Goal: Task Accomplishment & Management: Manage account settings

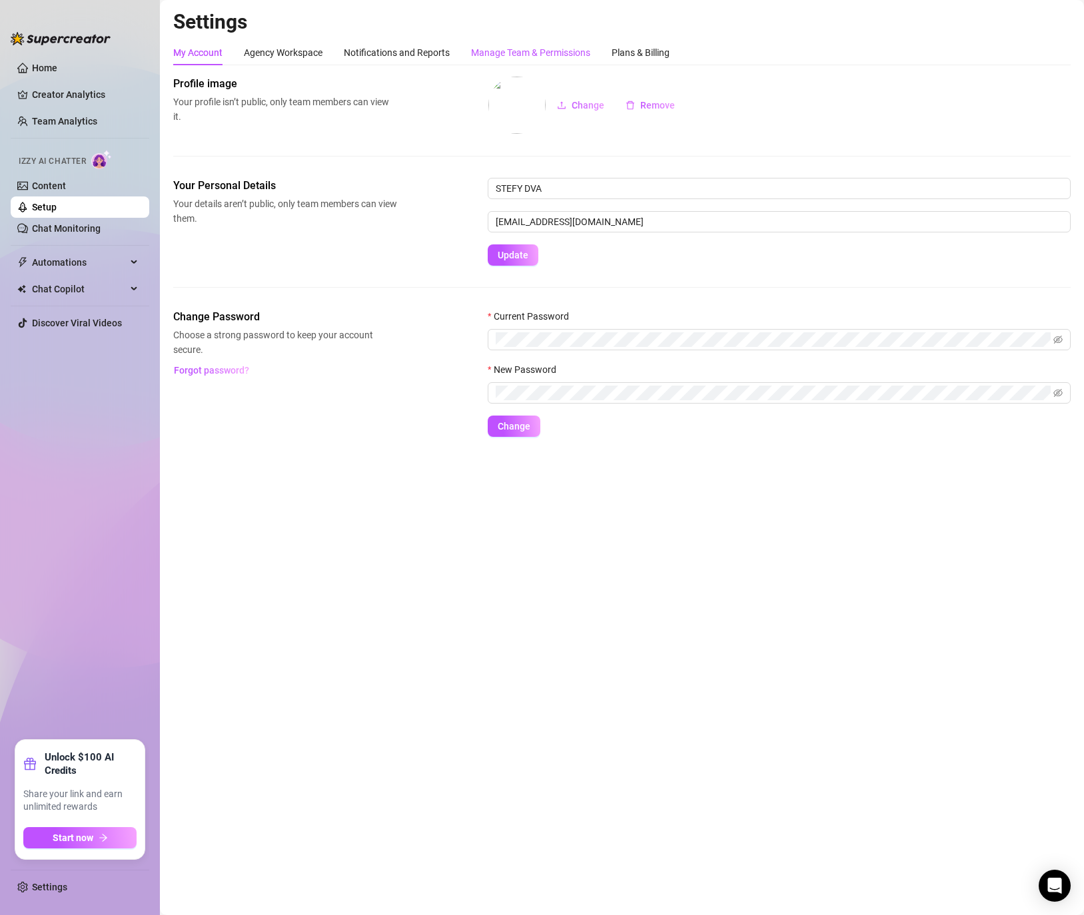
click at [530, 52] on div "Manage Team & Permissions" at bounding box center [530, 52] width 119 height 15
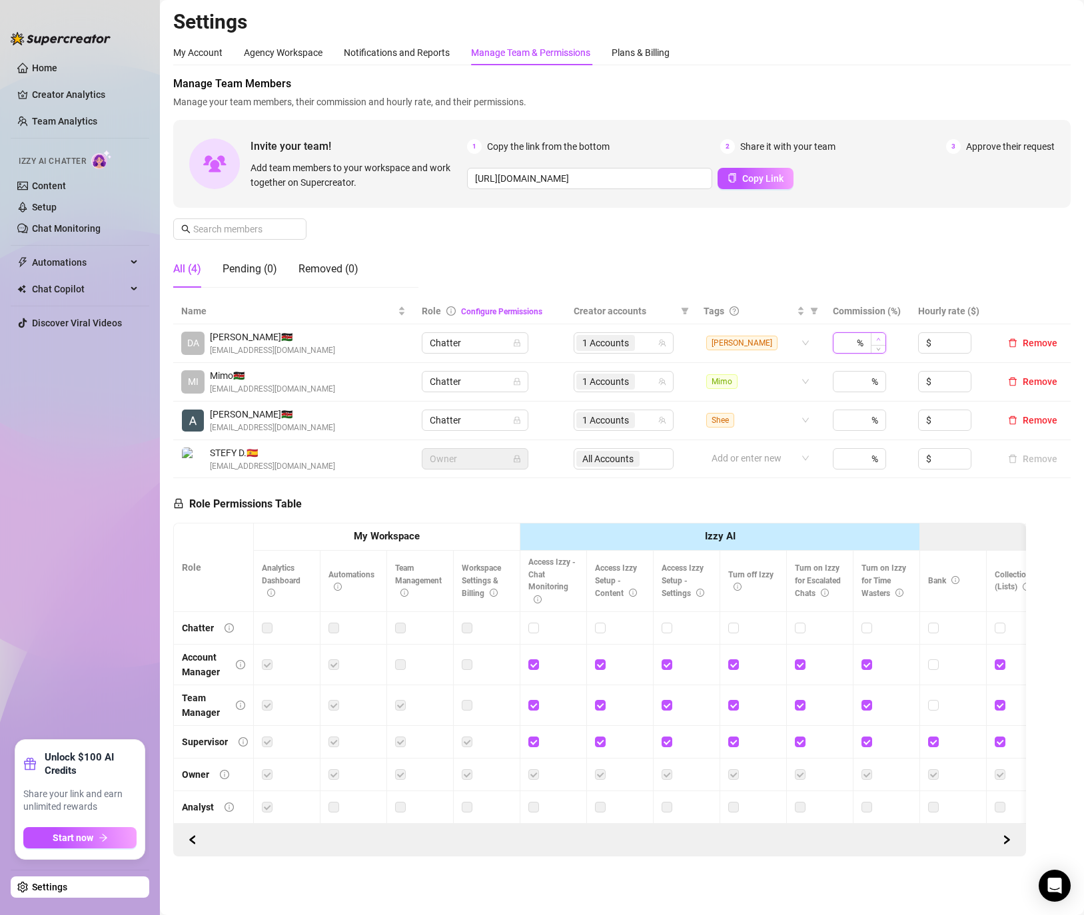
type input "1"
click at [871, 341] on span "Increase Value" at bounding box center [878, 339] width 15 height 12
type input "40"
click at [877, 283] on div "Manage Team Members Manage your team members, their commission and hourly rate,…" at bounding box center [621, 187] width 897 height 223
click at [884, 313] on th "Commission (%)" at bounding box center [867, 311] width 85 height 26
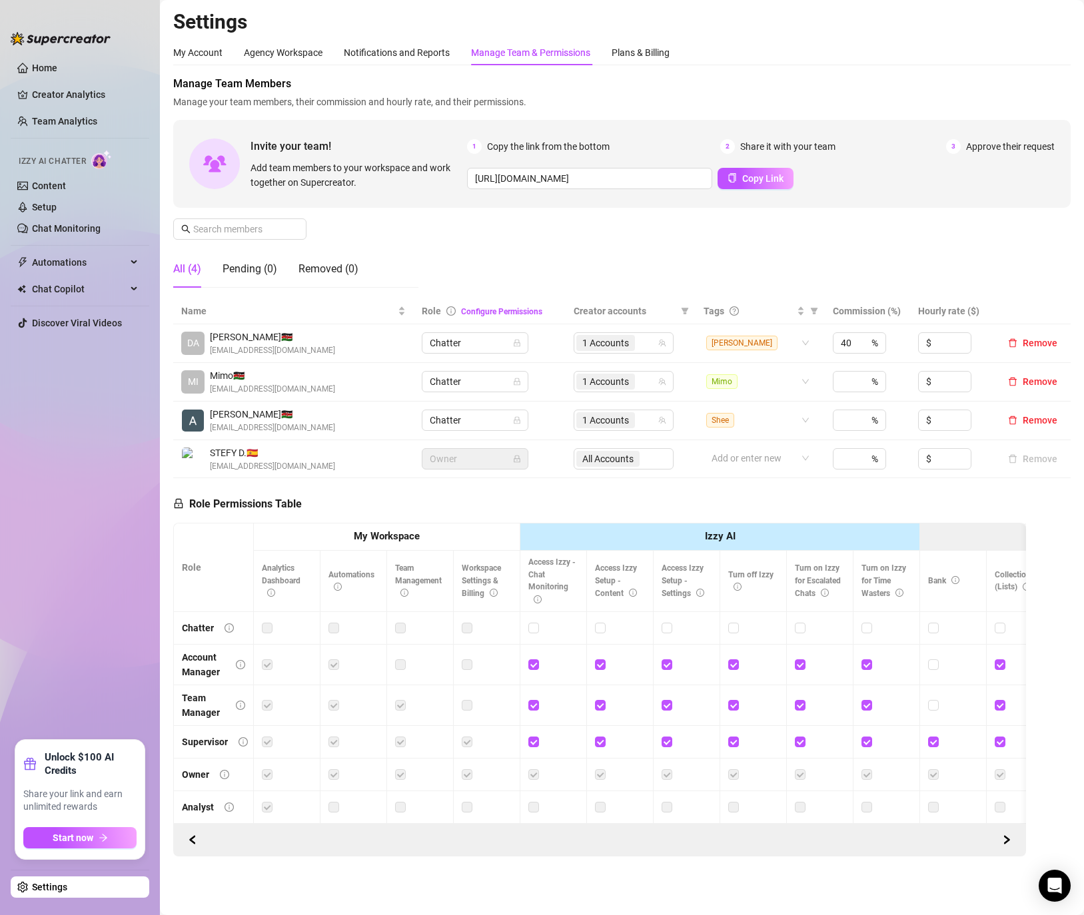
click at [887, 310] on th "Commission (%)" at bounding box center [867, 311] width 85 height 26
click at [808, 310] on span at bounding box center [814, 311] width 13 height 20
click at [860, 336] on div "40 %" at bounding box center [859, 342] width 53 height 21
click at [786, 209] on div "Manage Team Members Manage your team members, their commission and hourly rate,…" at bounding box center [621, 187] width 897 height 223
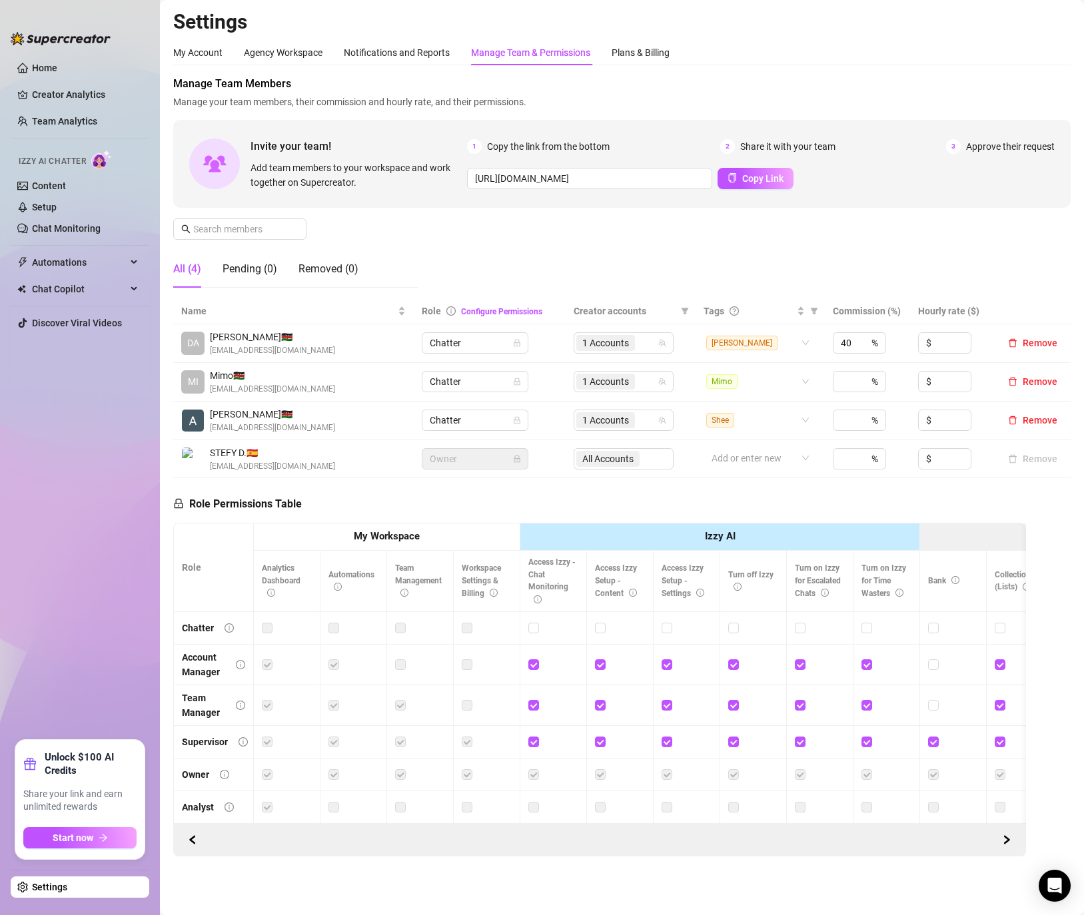
click at [993, 141] on span "Approve their request" at bounding box center [1010, 146] width 89 height 15
click at [374, 54] on div "Notifications and Reports" at bounding box center [397, 52] width 106 height 15
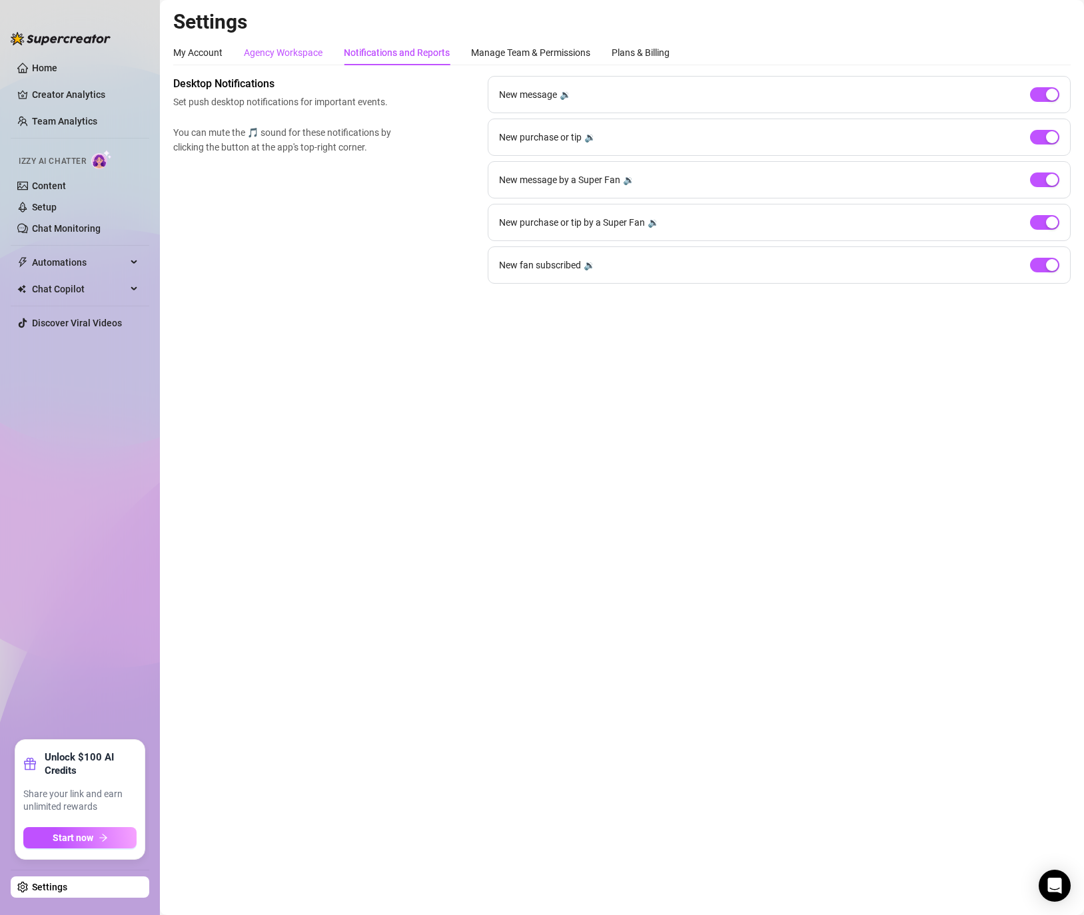
click at [269, 57] on div "Agency Workspace" at bounding box center [283, 52] width 79 height 15
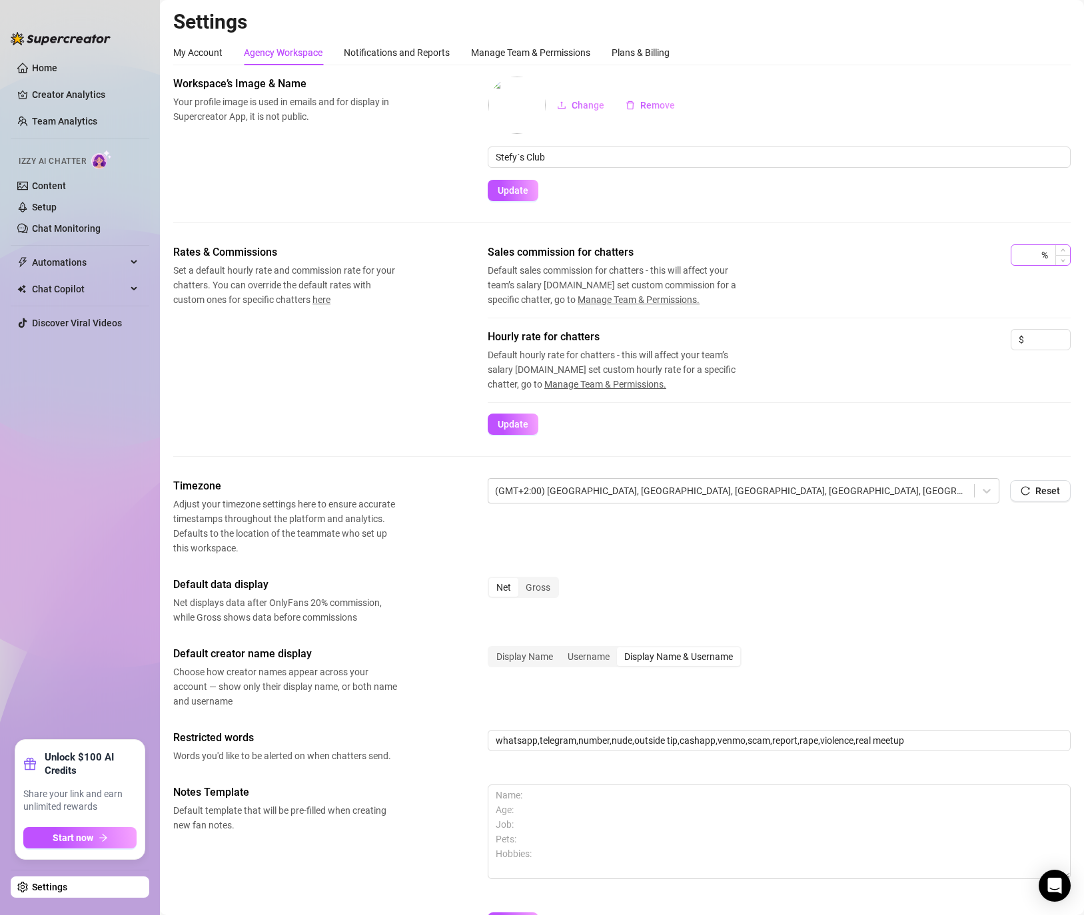
click at [1046, 255] on div "%" at bounding box center [1041, 255] width 60 height 21
click at [976, 339] on div "Hourly rate for chatters Default hourly rate for chatters - this will affect yo…" at bounding box center [779, 360] width 583 height 63
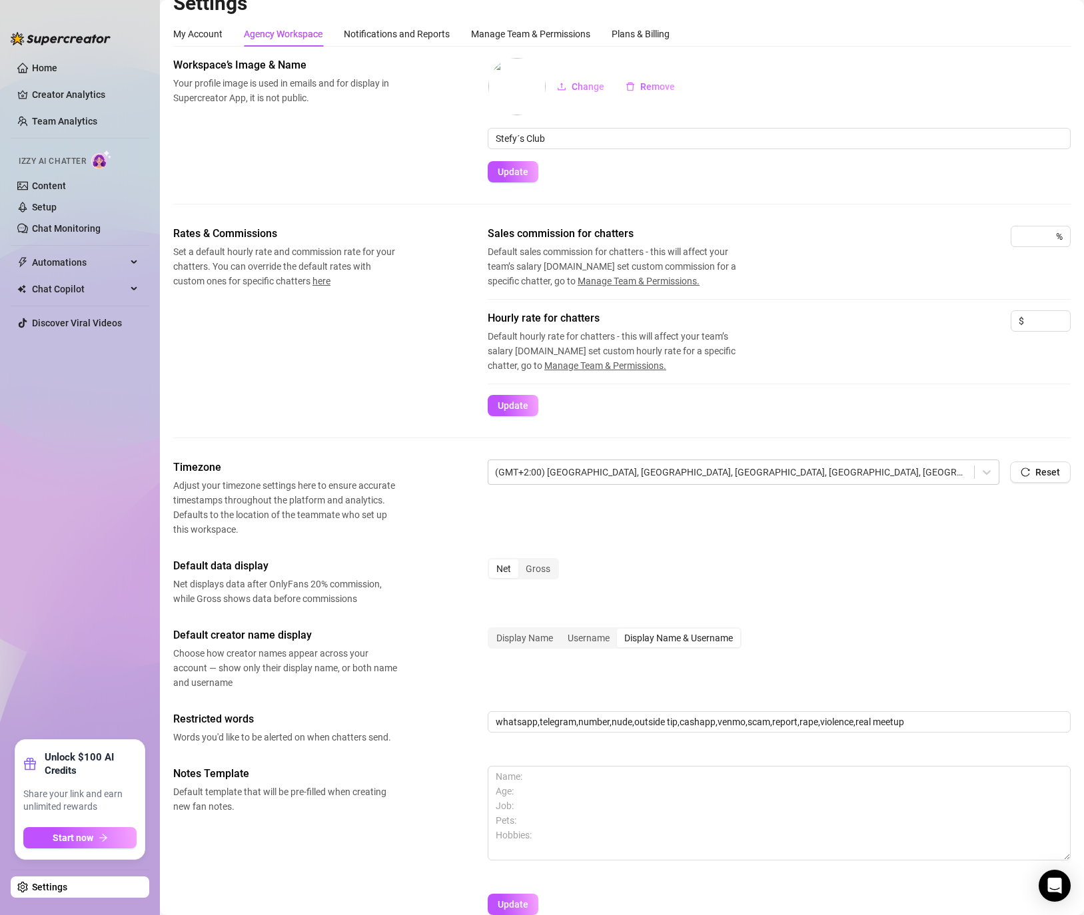
click at [931, 354] on div "Hourly rate for chatters Default hourly rate for chatters - this will affect yo…" at bounding box center [779, 341] width 583 height 63
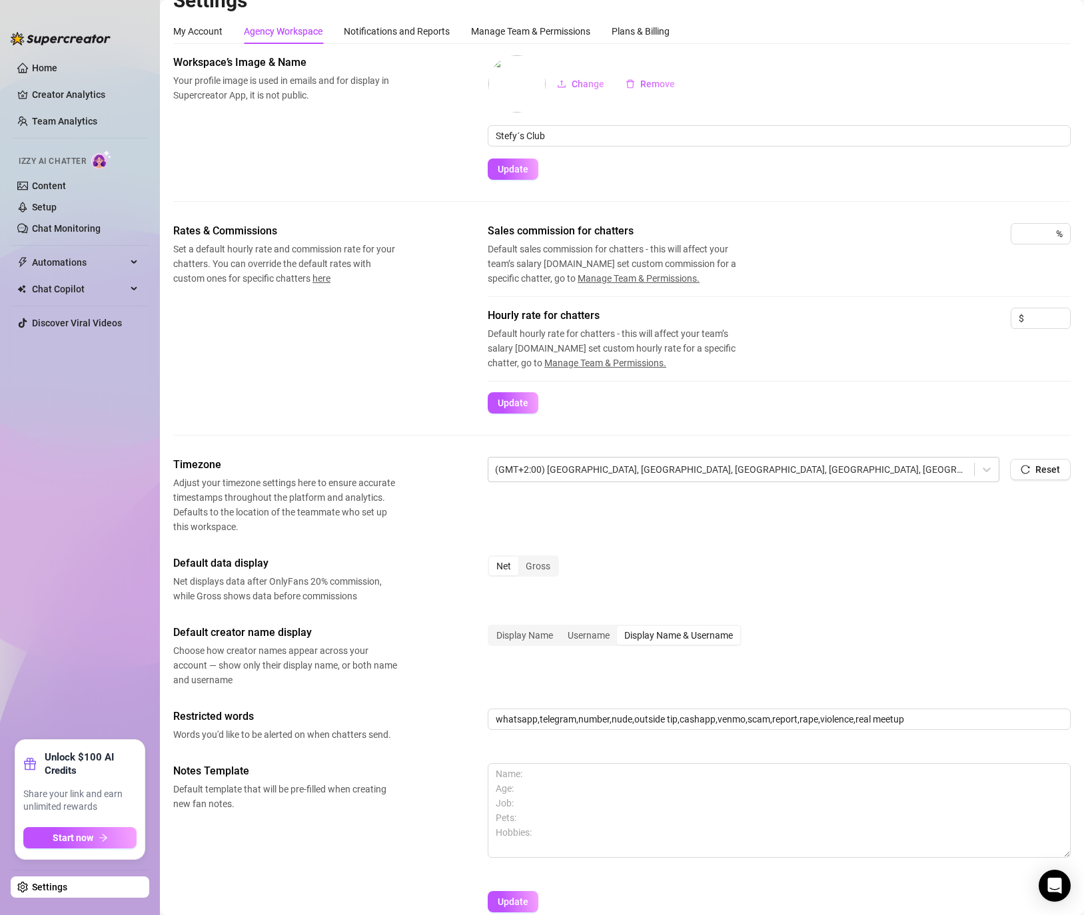
scroll to position [25, 0]
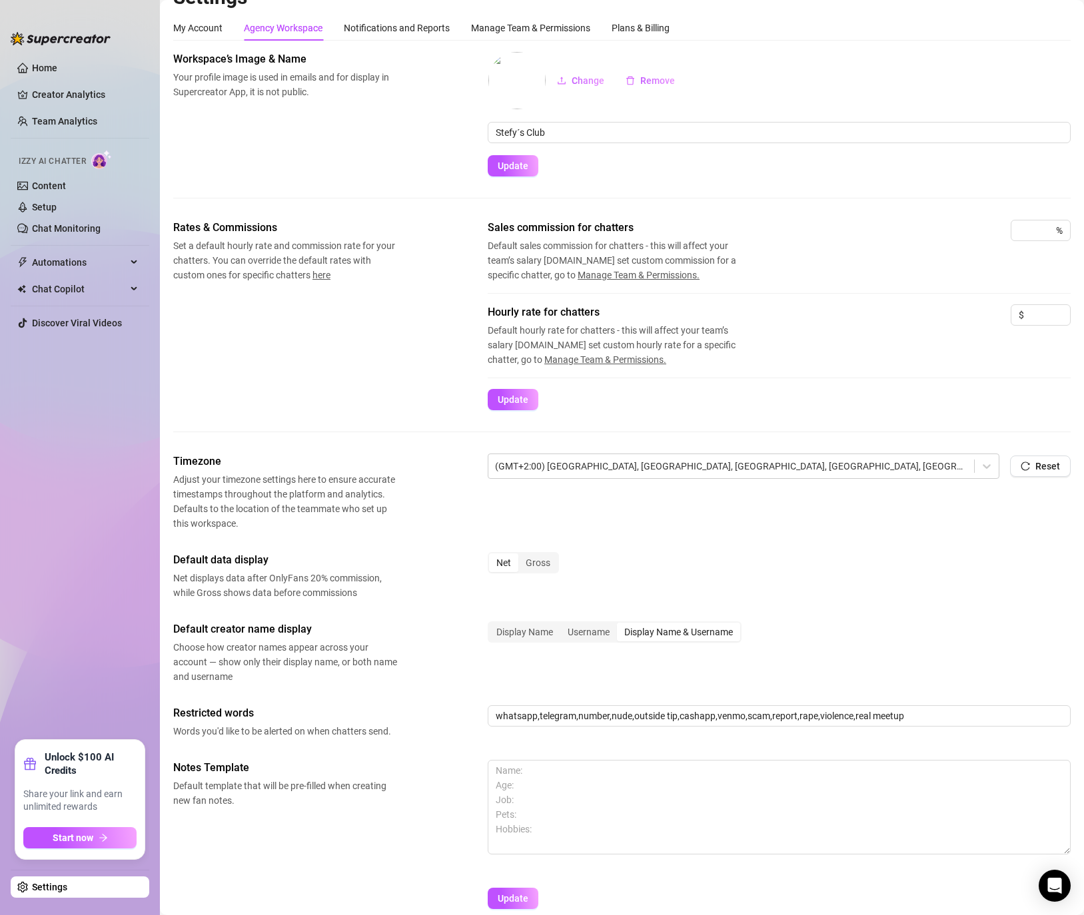
click at [921, 260] on div "Sales commission for chatters Default sales commission for chatters - this will…" at bounding box center [779, 251] width 583 height 63
click at [332, 277] on span "Set a default hourly rate and commission rate for your chatters. You can overri…" at bounding box center [285, 262] width 224 height 44
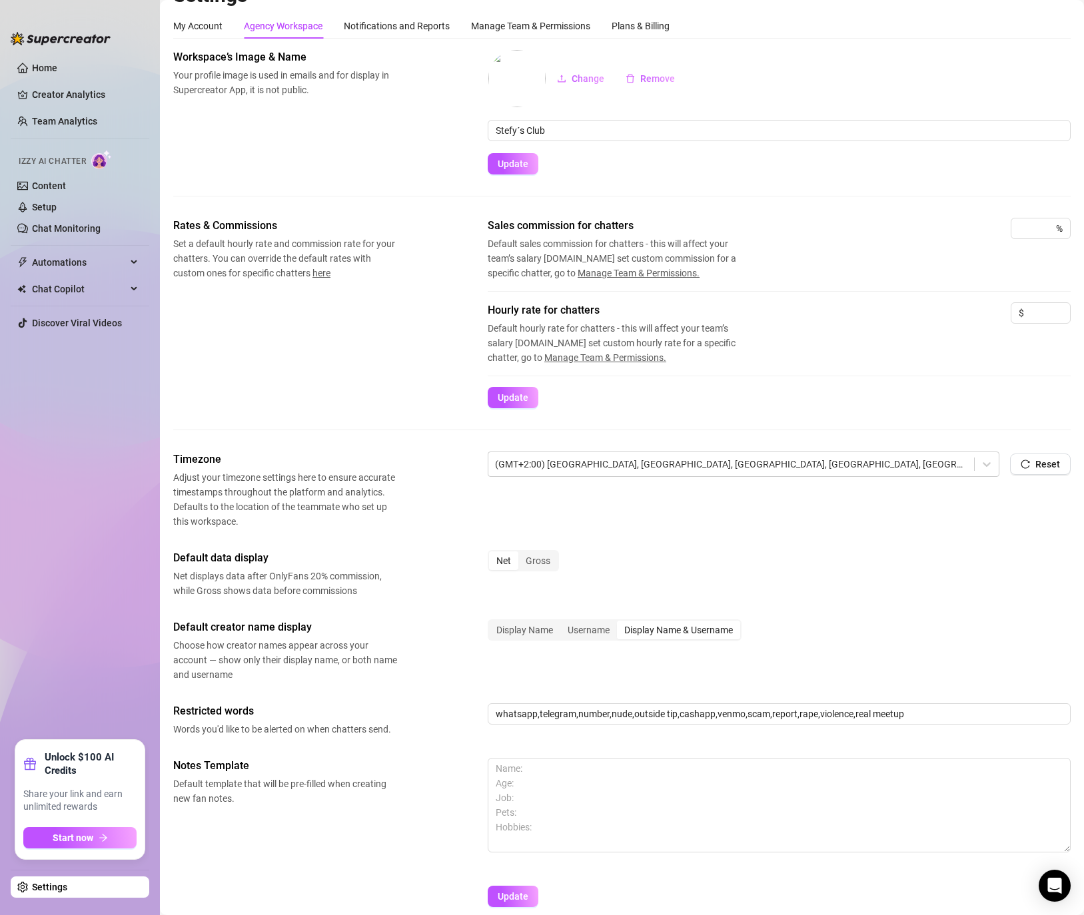
scroll to position [22, 0]
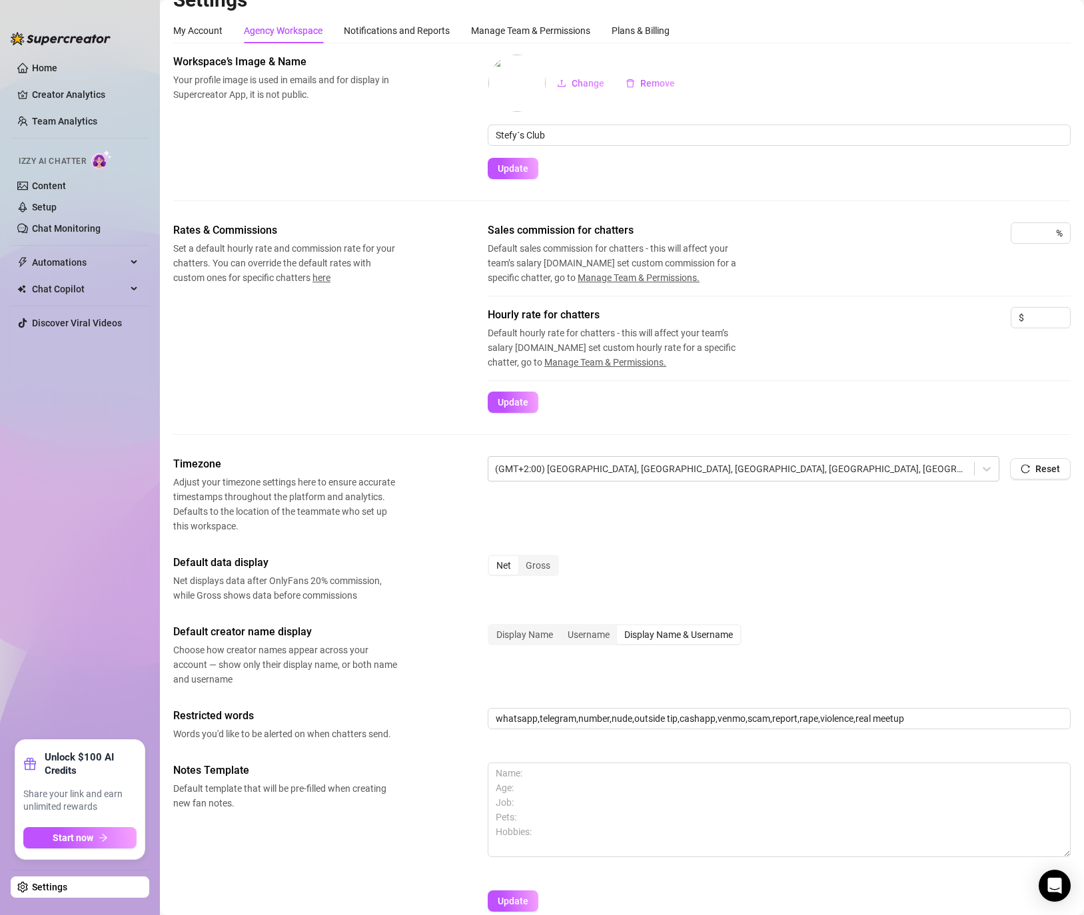
click at [330, 277] on span "here" at bounding box center [321, 278] width 18 height 11
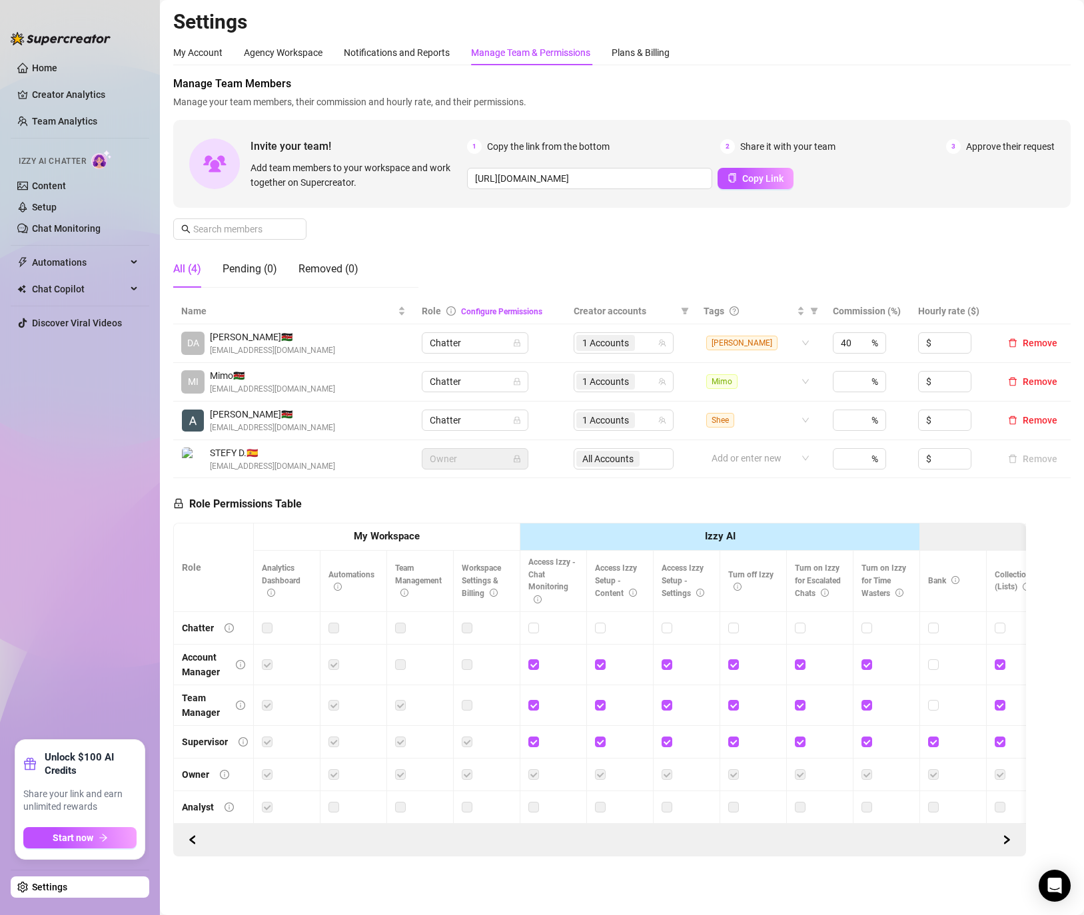
click at [961, 173] on div "[URL][DOMAIN_NAME] Copy Link" at bounding box center [761, 178] width 588 height 21
click at [376, 49] on div "Notifications and Reports" at bounding box center [397, 52] width 106 height 15
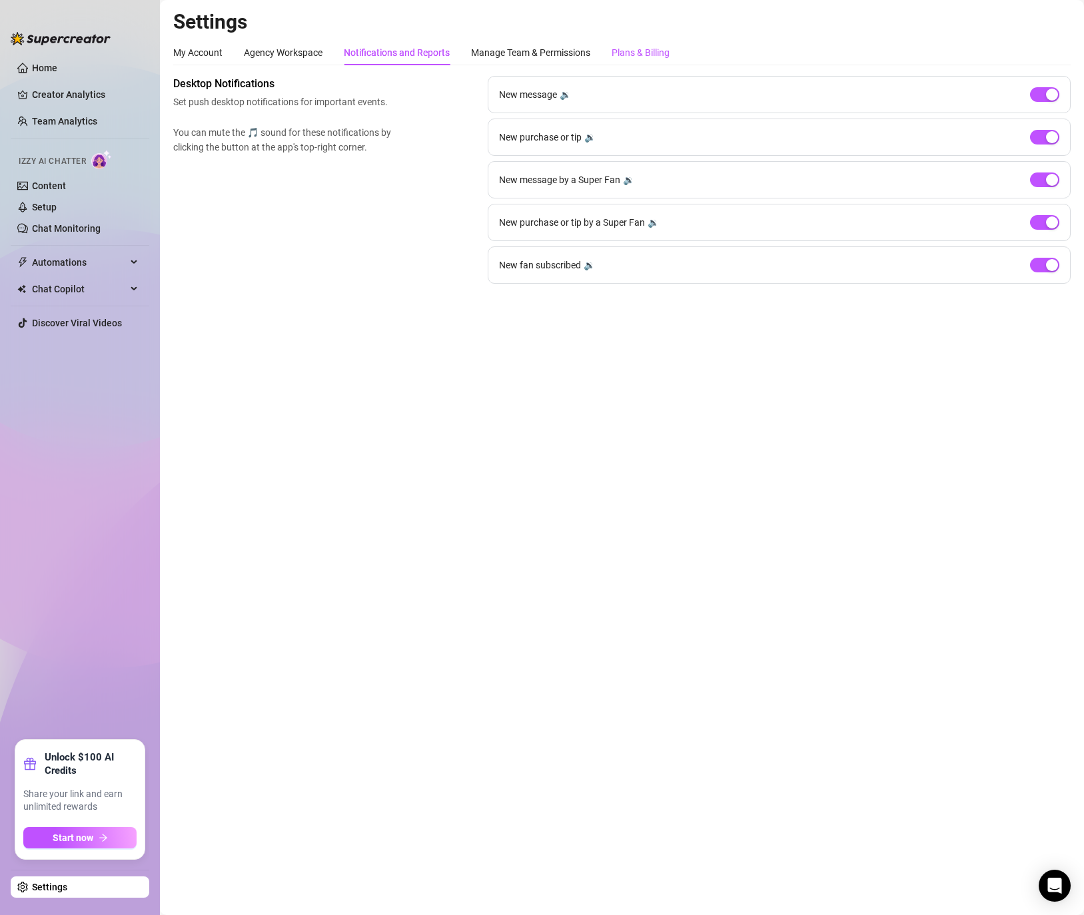
click at [657, 54] on div "Plans & Billing" at bounding box center [641, 52] width 58 height 15
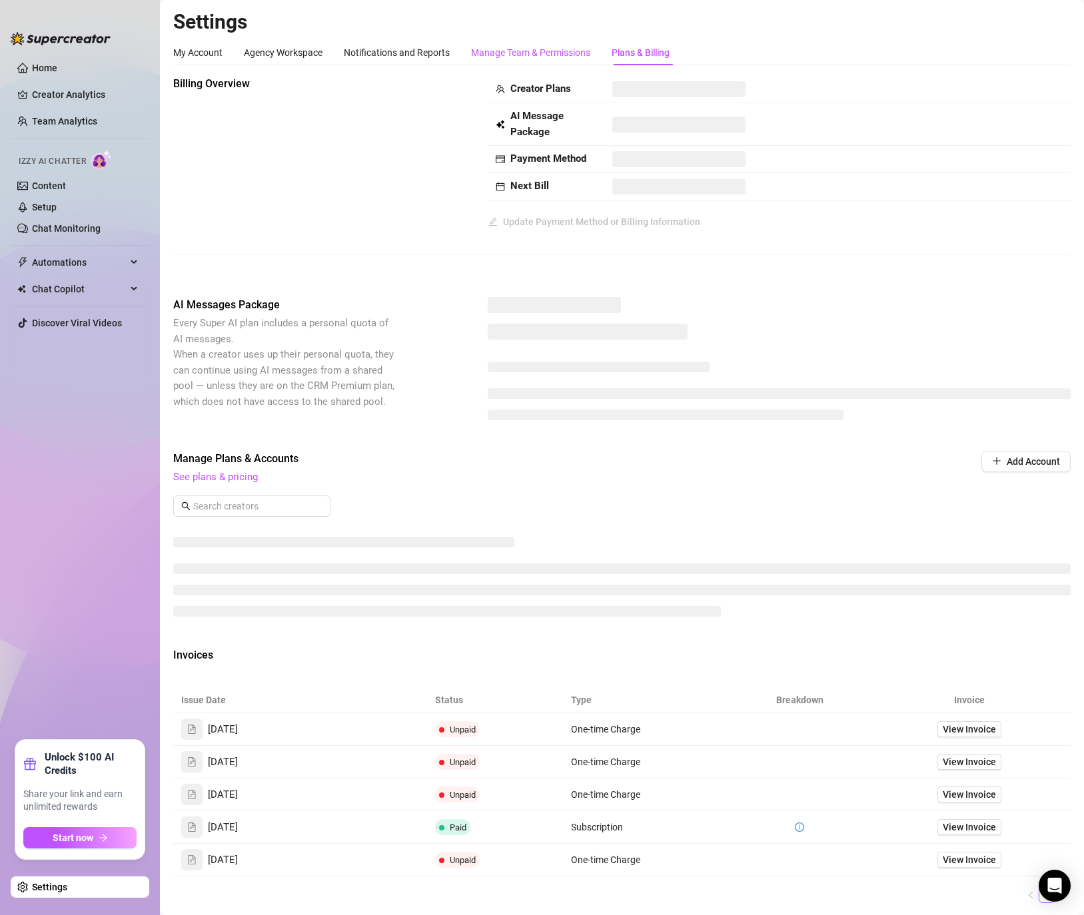
click at [532, 51] on div "Manage Team & Permissions" at bounding box center [530, 52] width 119 height 15
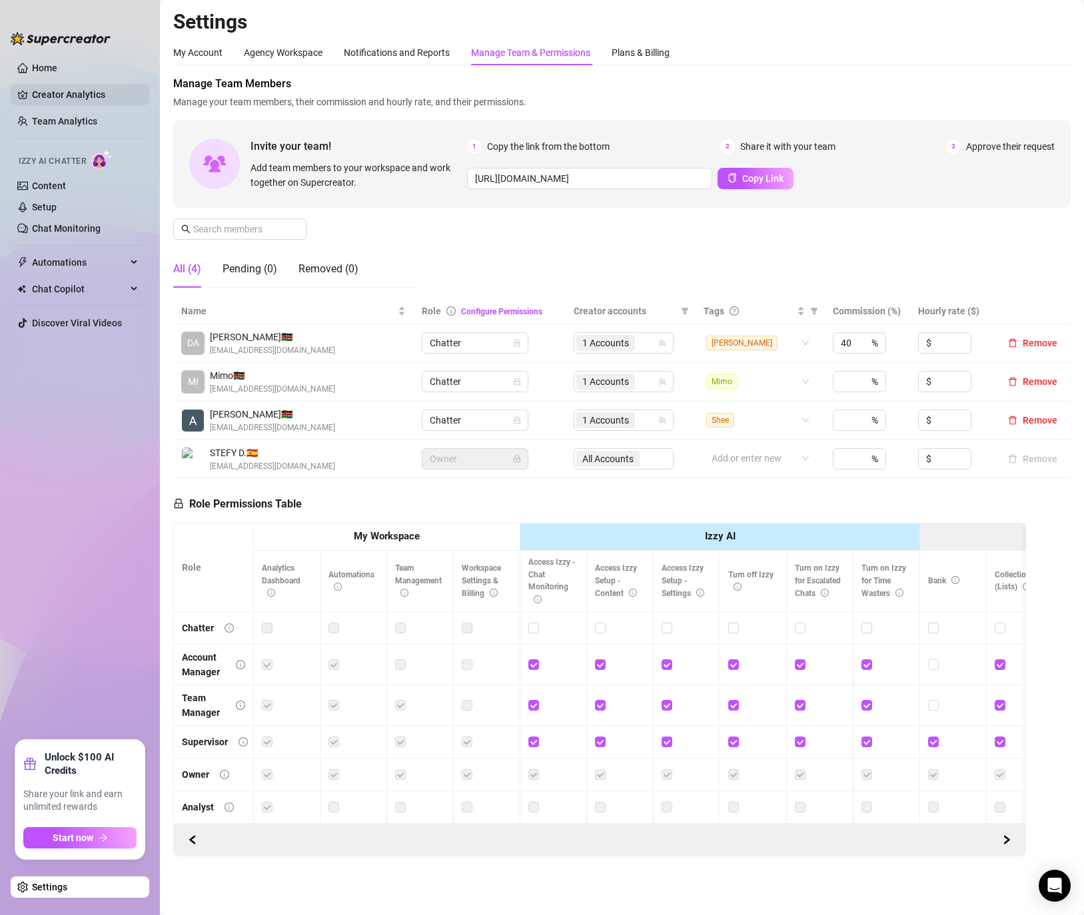
click at [85, 85] on link "Creator Analytics" at bounding box center [85, 94] width 107 height 21
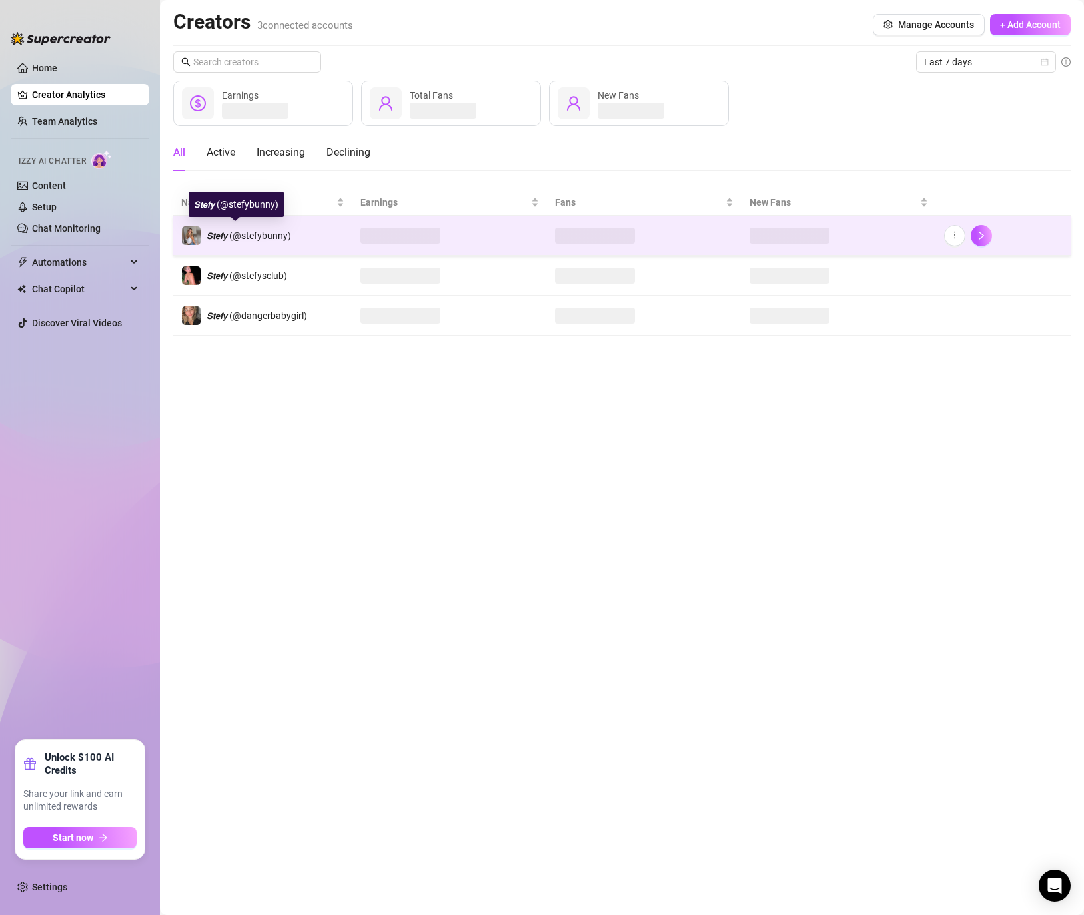
click at [264, 231] on span "𝙎𝙩𝙚𝙛𝙮 (@stefybunny)" at bounding box center [249, 236] width 85 height 11
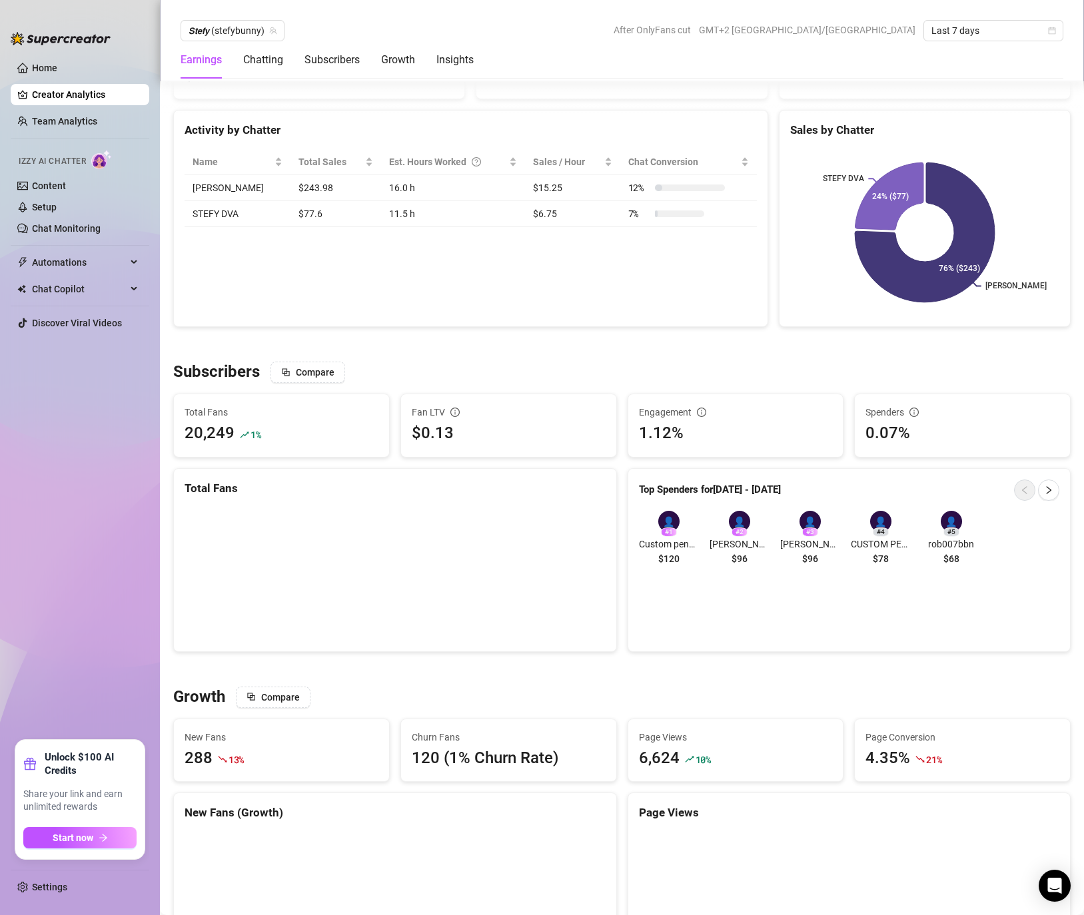
scroll to position [486, 0]
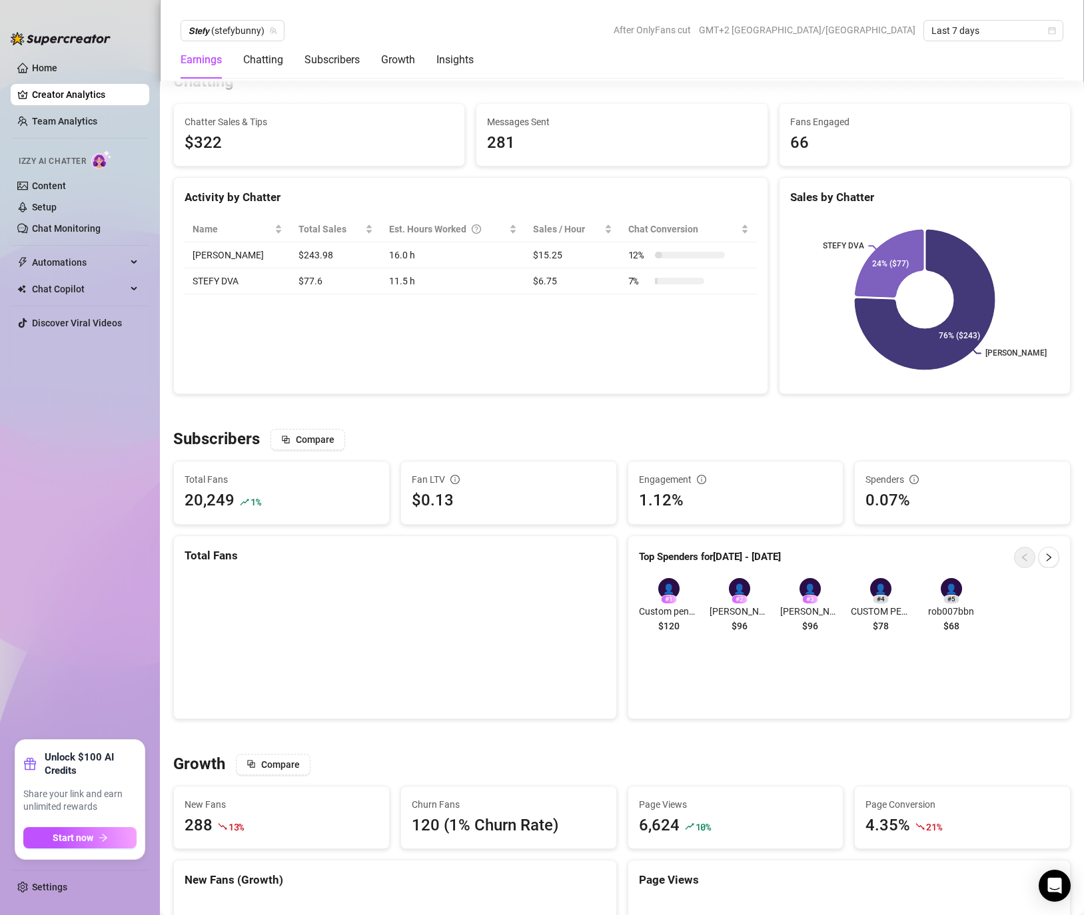
click at [307, 251] on td "$243.98" at bounding box center [336, 256] width 91 height 26
click at [399, 265] on td "16.0 h" at bounding box center [453, 256] width 144 height 26
click at [391, 257] on td "16.0 h" at bounding box center [453, 256] width 144 height 26
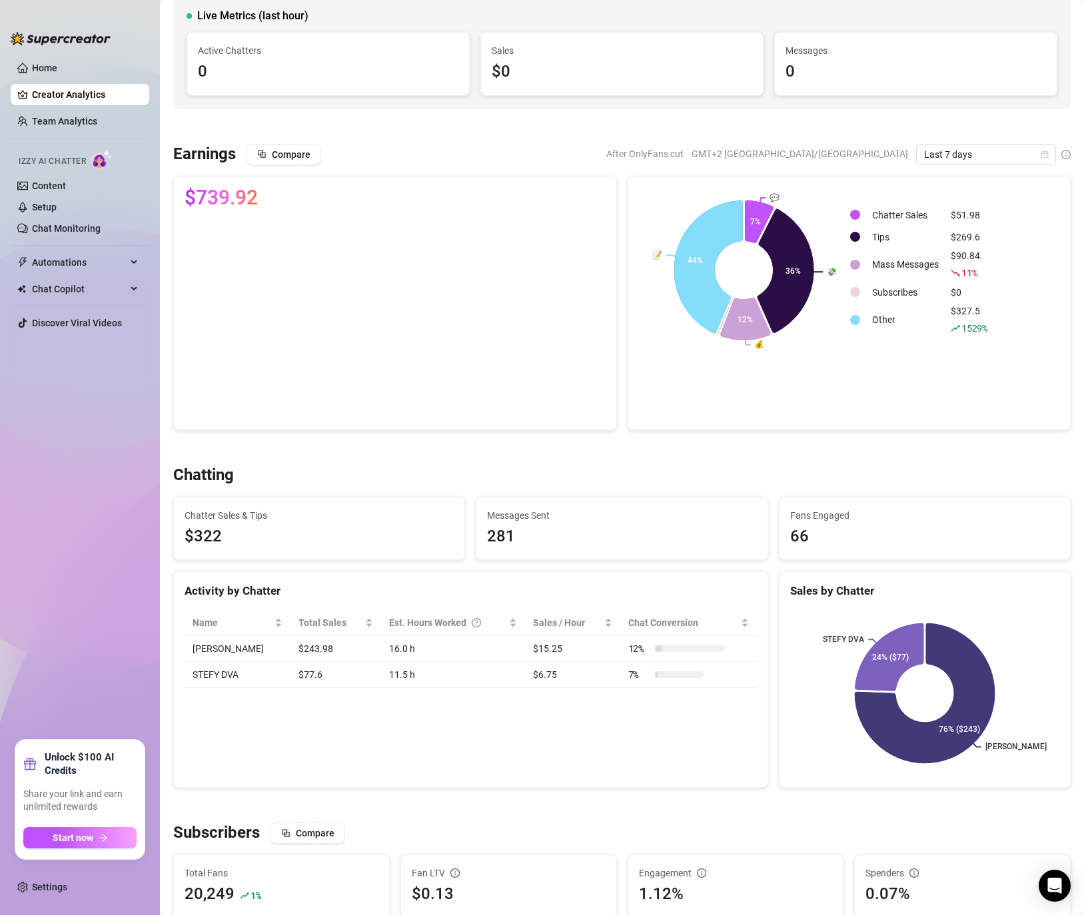
scroll to position [0, 0]
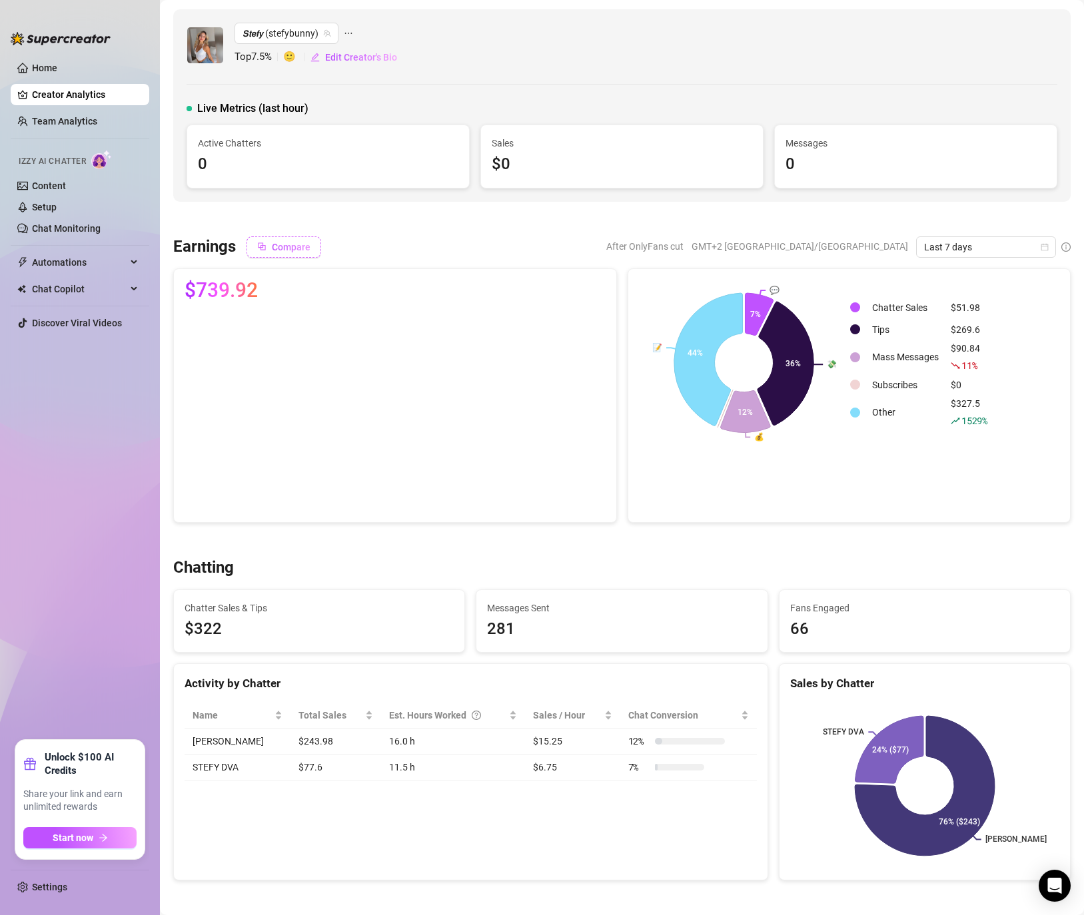
click at [304, 243] on span "Compare" at bounding box center [291, 247] width 39 height 11
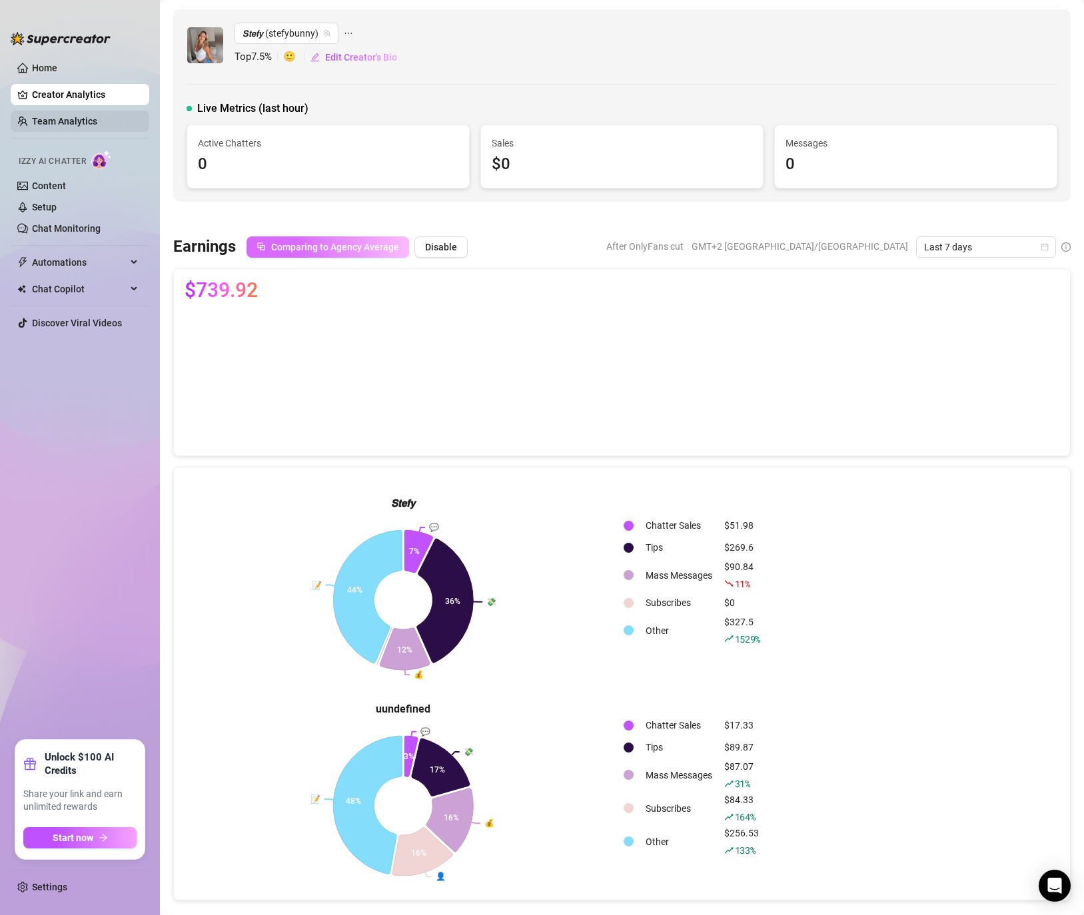
click at [65, 127] on link "Team Analytics" at bounding box center [64, 121] width 65 height 11
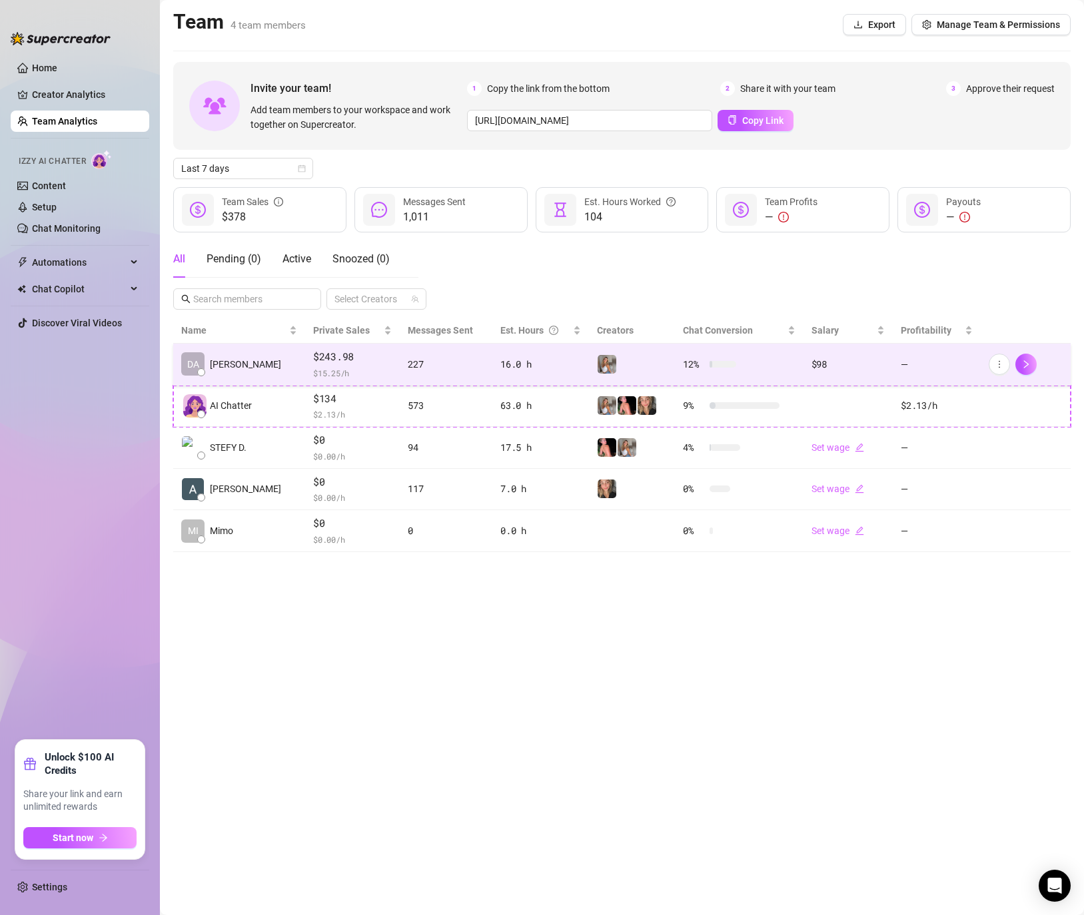
click at [256, 362] on td "DA [PERSON_NAME]" at bounding box center [239, 365] width 132 height 42
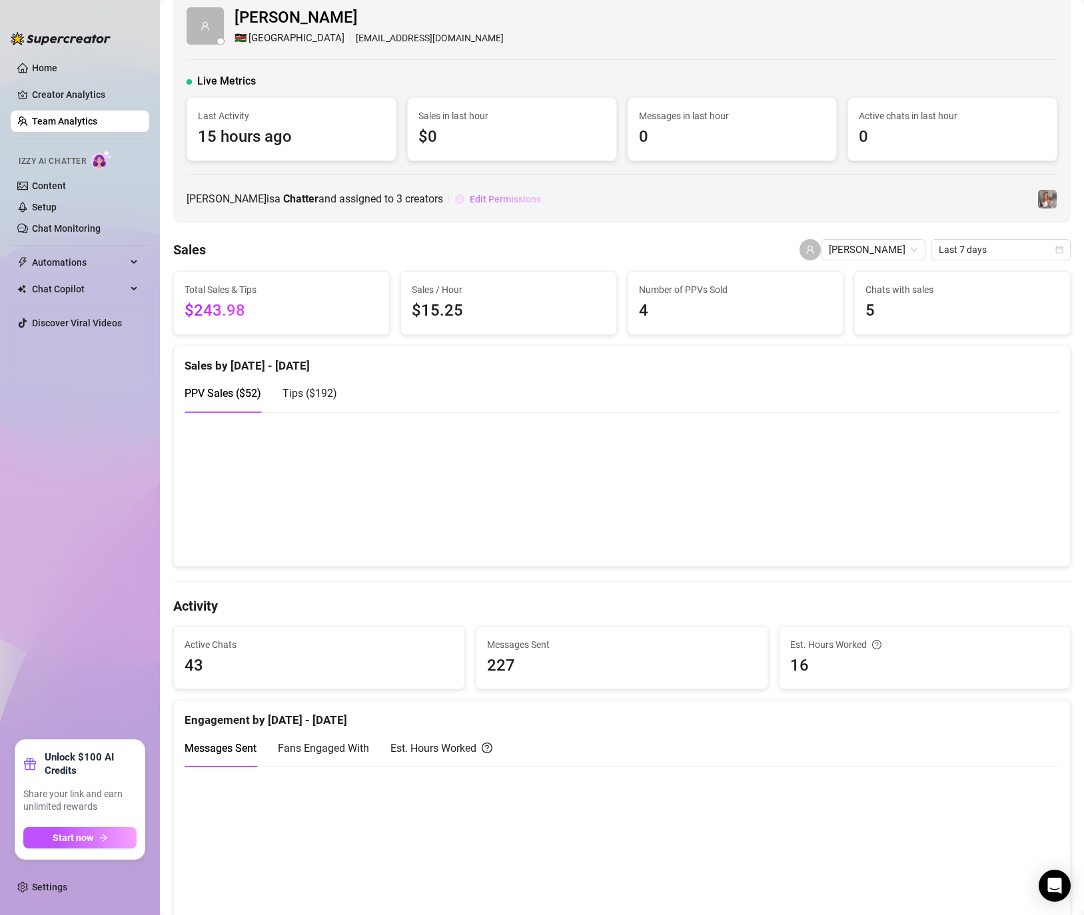
scroll to position [14, 0]
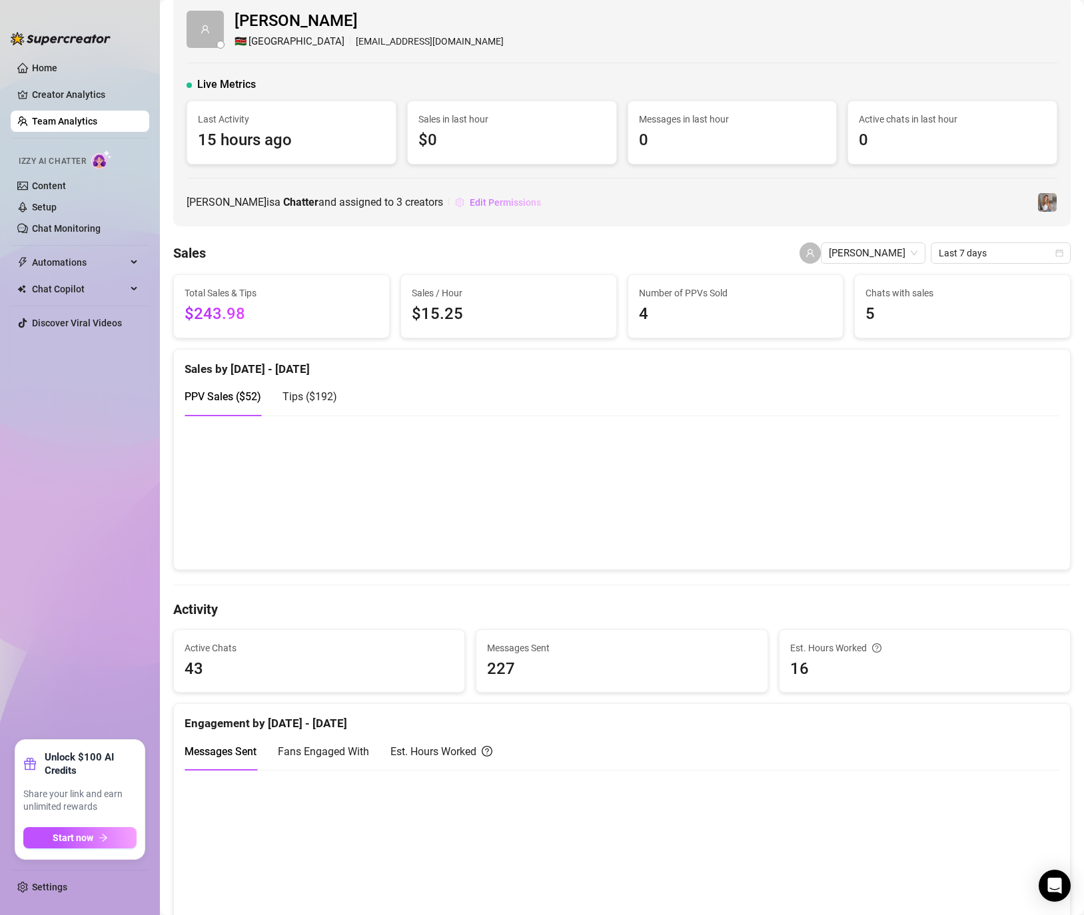
click at [501, 204] on span "Edit Permissions" at bounding box center [505, 202] width 71 height 11
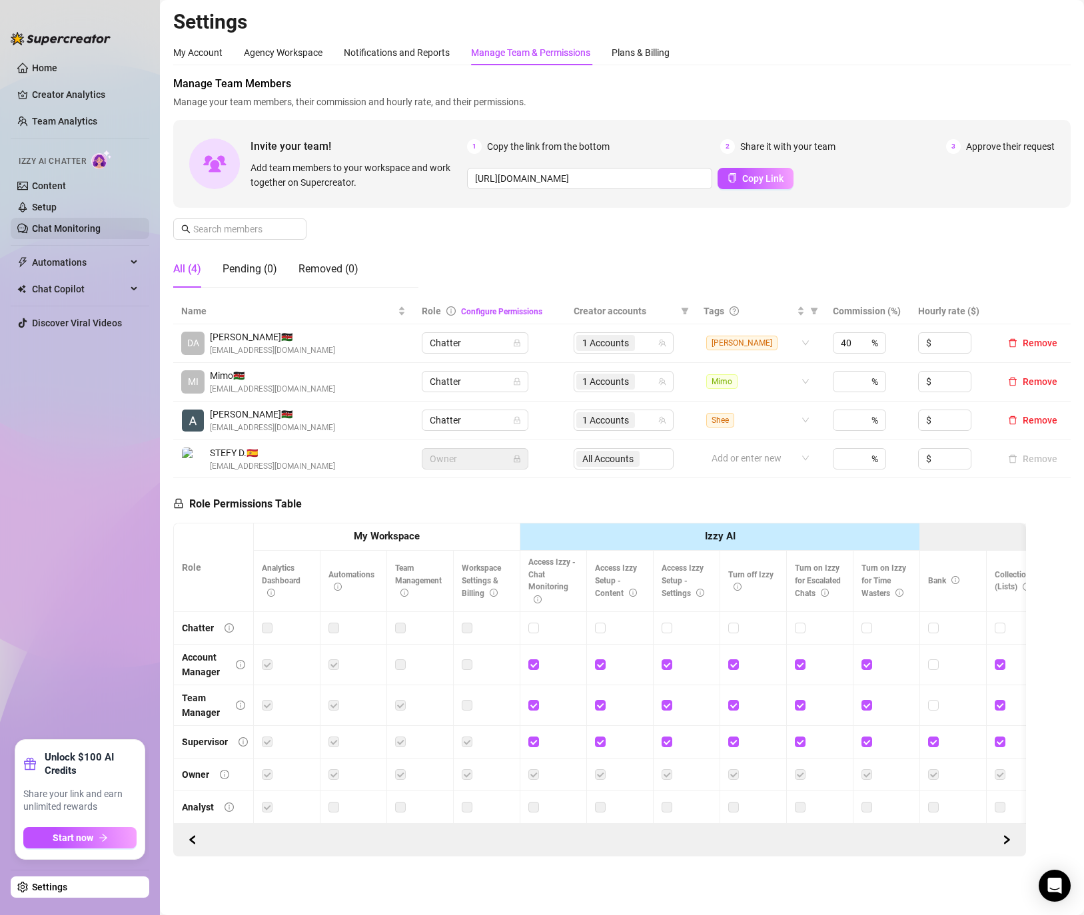
click at [73, 232] on link "Chat Monitoring" at bounding box center [66, 228] width 69 height 11
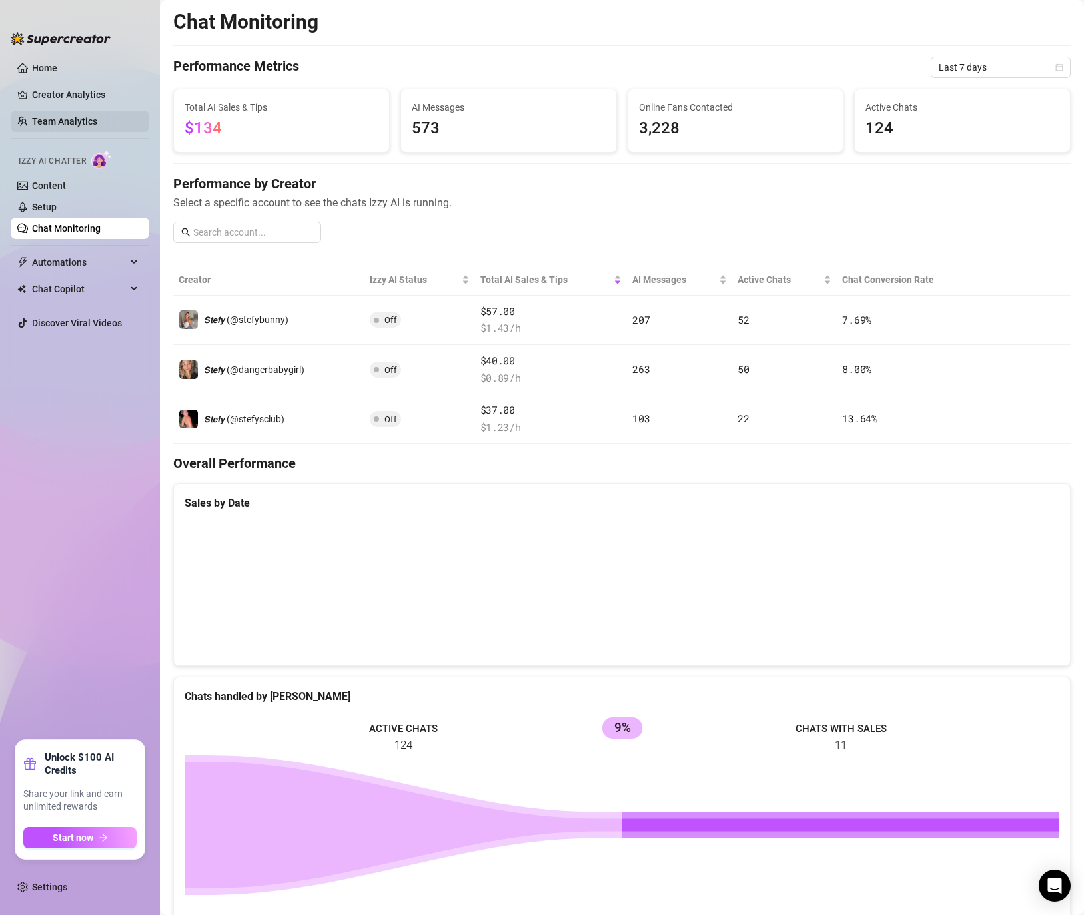
click at [52, 127] on link "Team Analytics" at bounding box center [64, 121] width 65 height 11
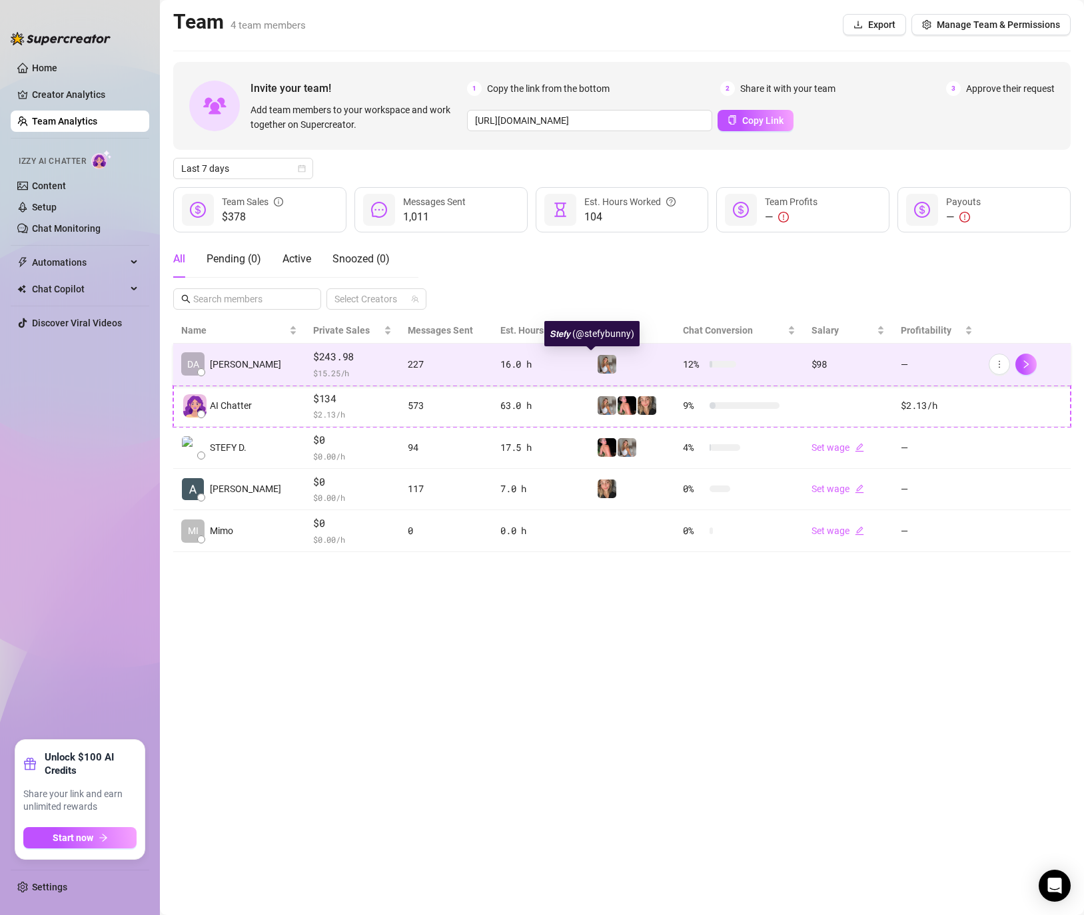
click at [598, 368] on img at bounding box center [607, 364] width 19 height 19
